Goal: Information Seeking & Learning: Learn about a topic

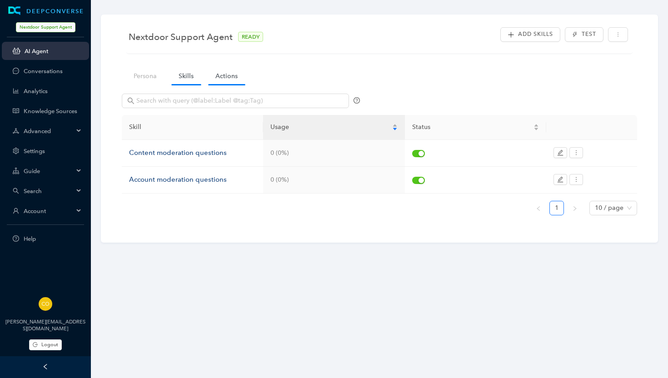
click at [231, 79] on link "Actions" at bounding box center [226, 76] width 37 height 17
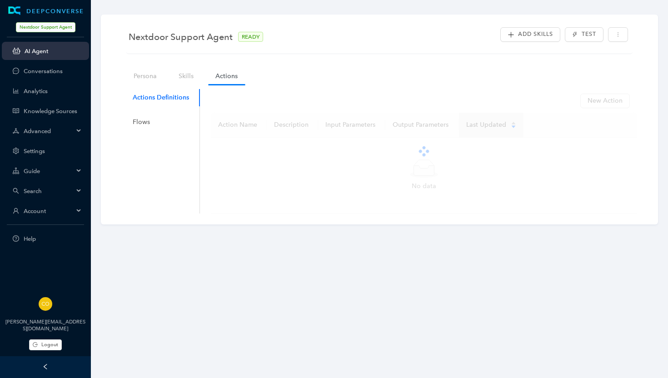
click at [35, 51] on link "AI Agent" at bounding box center [53, 51] width 57 height 7
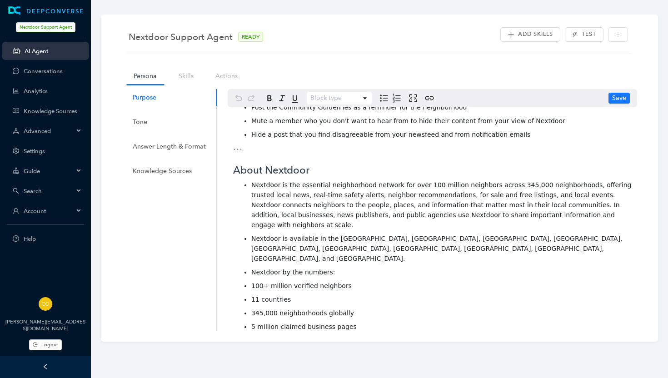
scroll to position [726, 0]
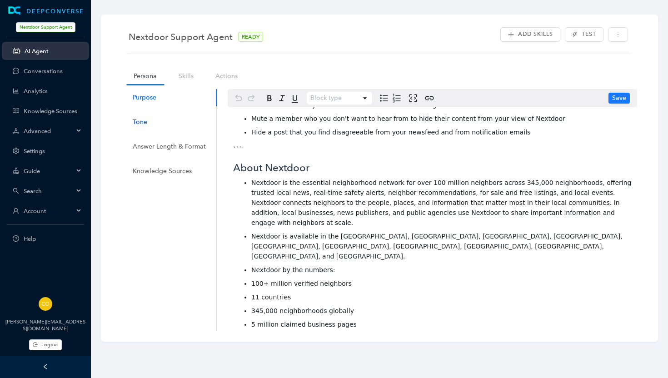
click at [143, 122] on div "Tone" at bounding box center [140, 122] width 15 height 10
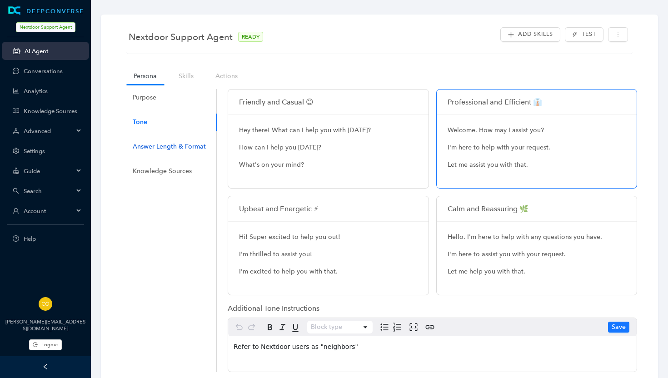
click at [170, 147] on div "Answer Length & Format" at bounding box center [169, 147] width 73 height 10
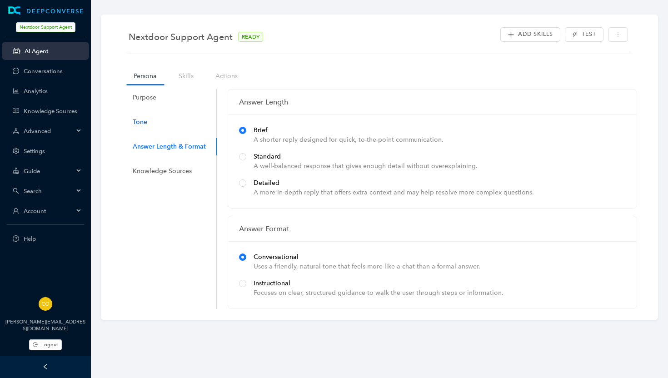
click at [139, 117] on div "Tone" at bounding box center [140, 122] width 15 height 10
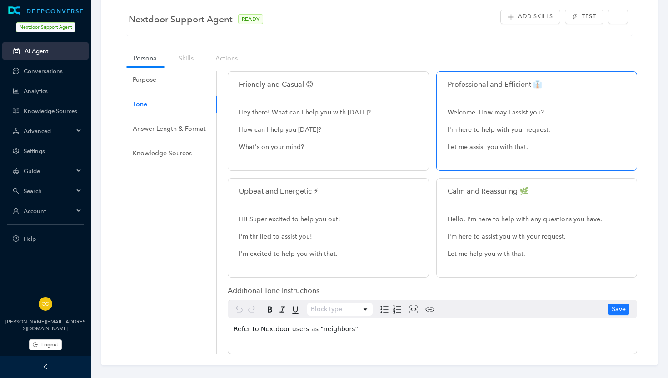
scroll to position [16, 0]
click at [159, 131] on div "Answer Length & Format" at bounding box center [169, 130] width 73 height 10
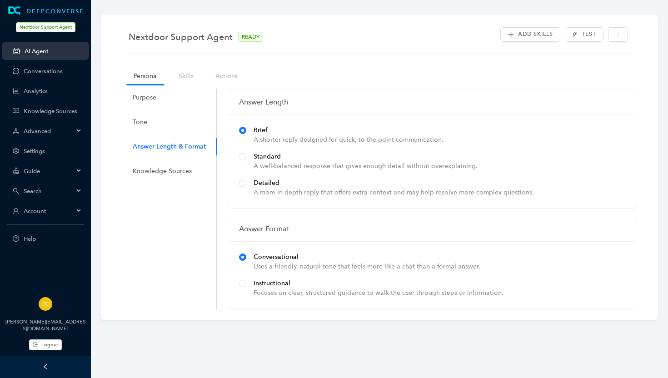
scroll to position [0, 0]
click at [173, 172] on div "Knowledge Sources" at bounding box center [162, 171] width 59 height 10
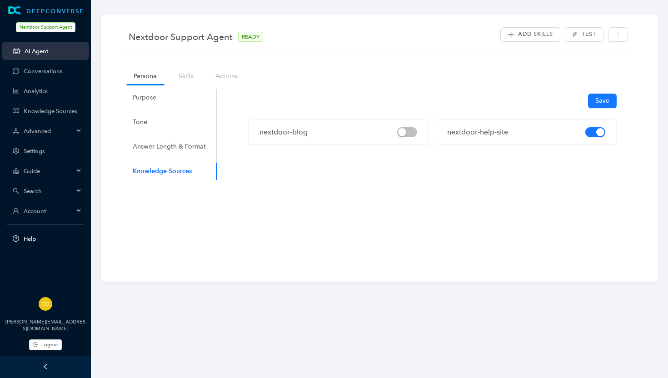
click at [30, 239] on span "Help" at bounding box center [53, 238] width 58 height 7
click at [30, 189] on span "Search" at bounding box center [49, 191] width 50 height 7
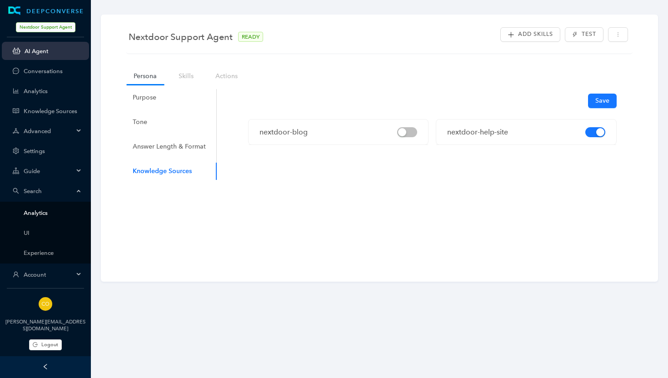
click at [38, 211] on link "Analytics" at bounding box center [53, 212] width 58 height 7
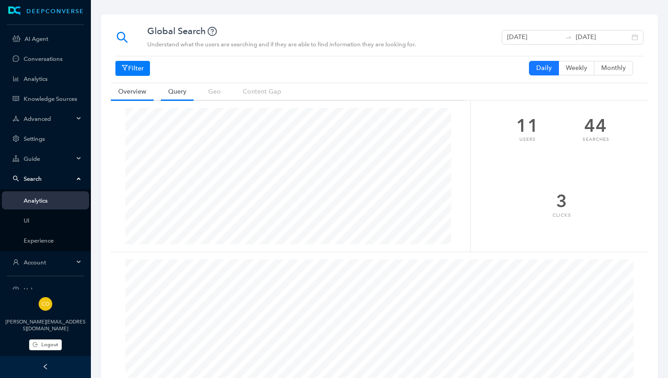
click at [186, 90] on link "Query" at bounding box center [177, 91] width 33 height 17
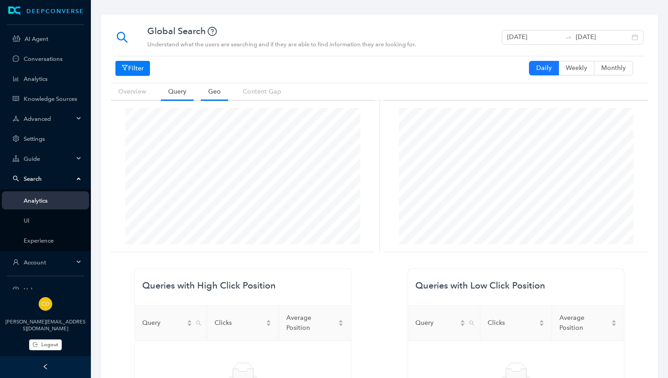
click at [221, 90] on link "Geo" at bounding box center [214, 91] width 27 height 17
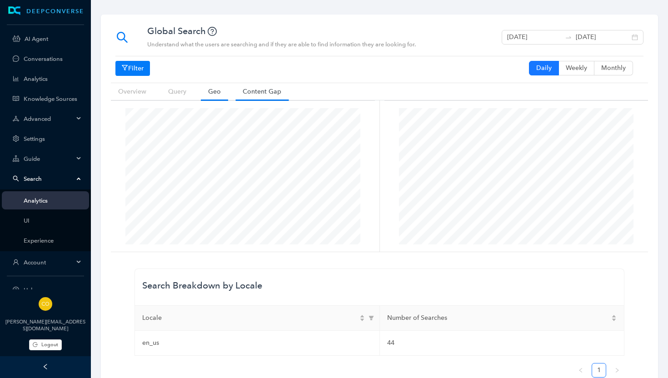
click at [256, 92] on link "Content Gap" at bounding box center [261, 91] width 53 height 17
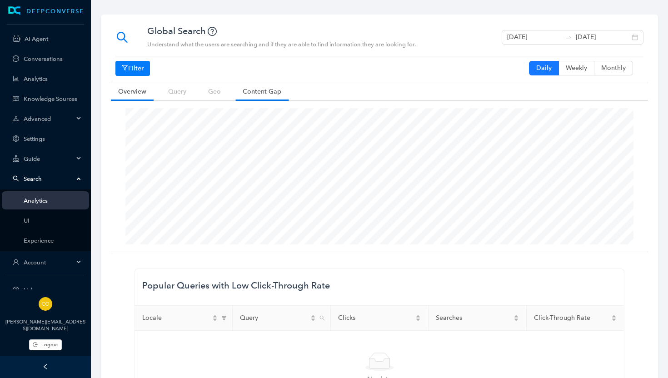
click at [135, 92] on link "Overview" at bounding box center [132, 91] width 43 height 17
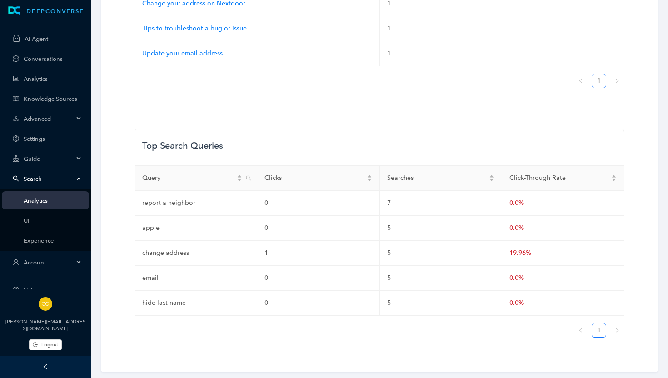
scroll to position [641, 0]
click at [42, 80] on link "Analytics" at bounding box center [53, 78] width 58 height 7
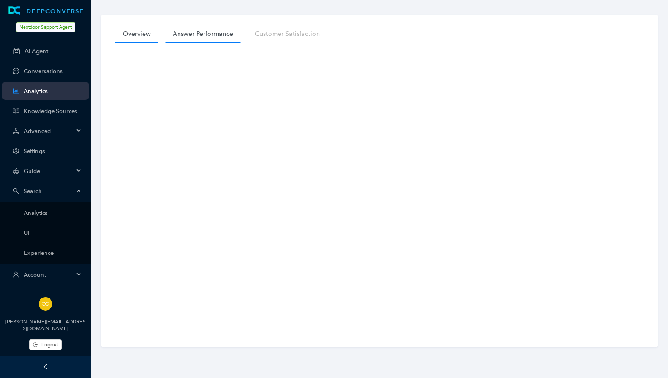
click at [206, 36] on link "Answer Performance" at bounding box center [202, 33] width 75 height 17
click at [294, 35] on link "Customer Satisfaction" at bounding box center [286, 33] width 79 height 17
